Goal: Navigation & Orientation: Find specific page/section

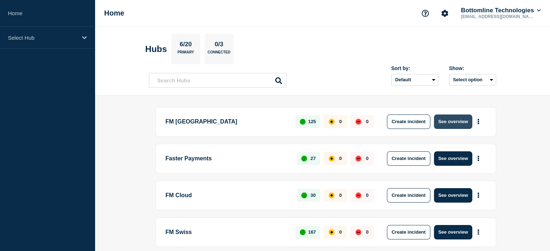
click at [461, 122] on button "See overview" at bounding box center [453, 122] width 38 height 14
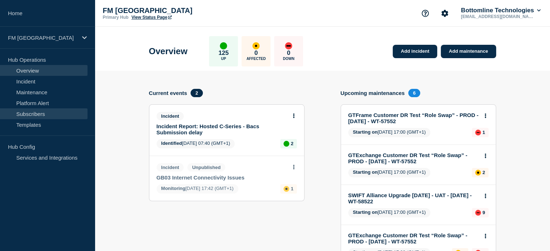
click at [37, 113] on link "Subscribers" at bounding box center [43, 113] width 87 height 11
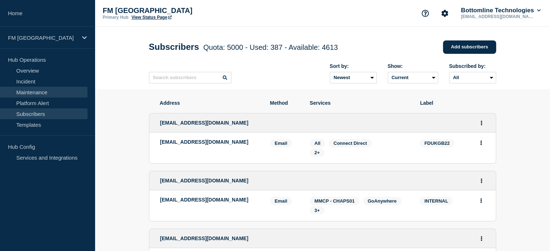
click at [41, 93] on link "Maintenance" at bounding box center [43, 92] width 87 height 11
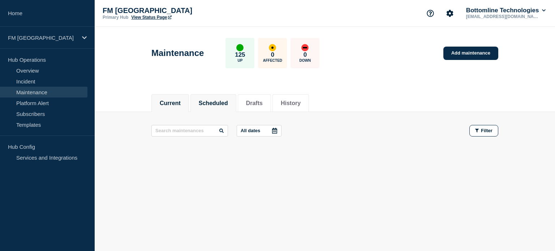
click at [228, 104] on button "Scheduled" at bounding box center [213, 103] width 29 height 7
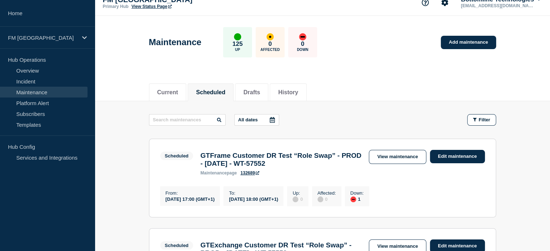
scroll to position [10, 0]
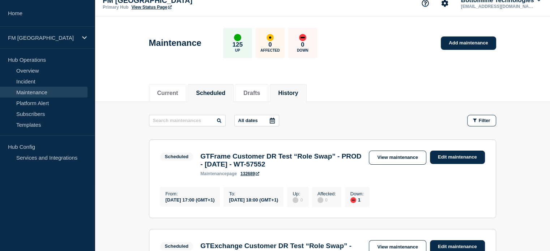
click at [298, 93] on button "History" at bounding box center [288, 93] width 20 height 7
